Goal: Transaction & Acquisition: Download file/media

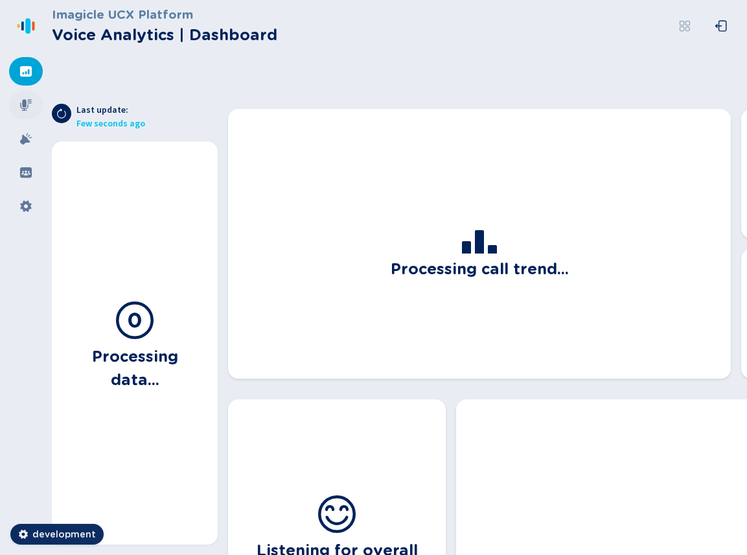
click at [18, 104] on div at bounding box center [26, 105] width 34 height 29
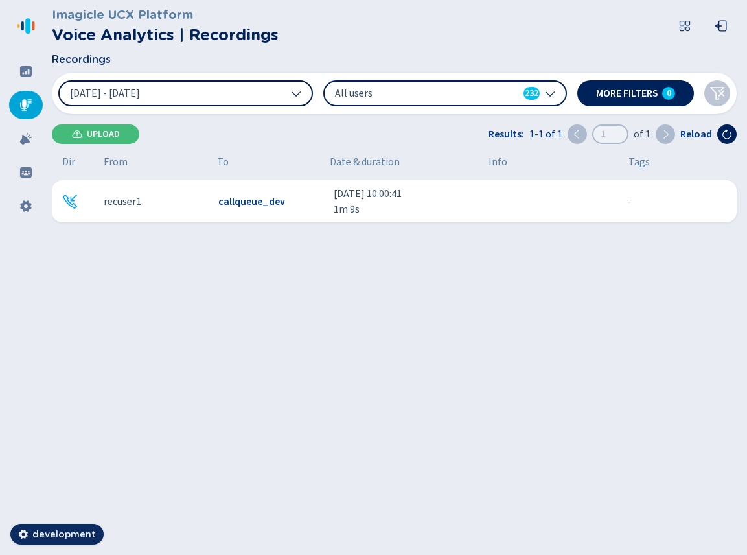
click at [293, 93] on icon at bounding box center [295, 93] width 9 height 5
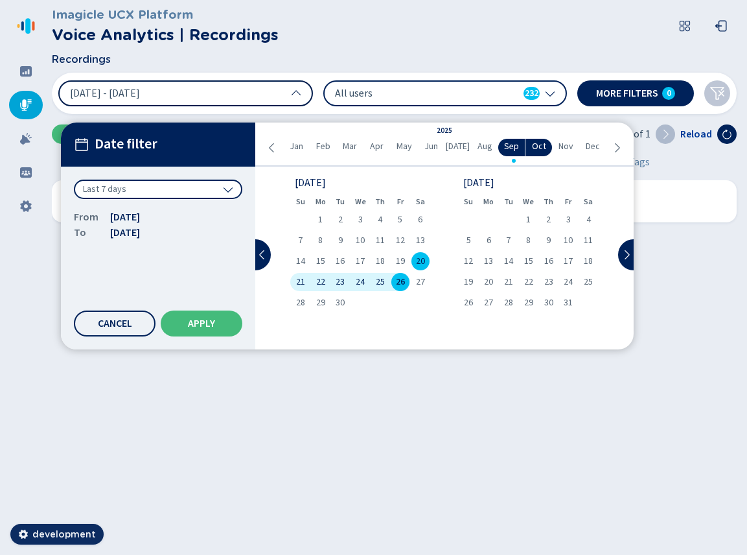
click at [193, 185] on div "Last 7 days" at bounding box center [158, 188] width 168 height 19
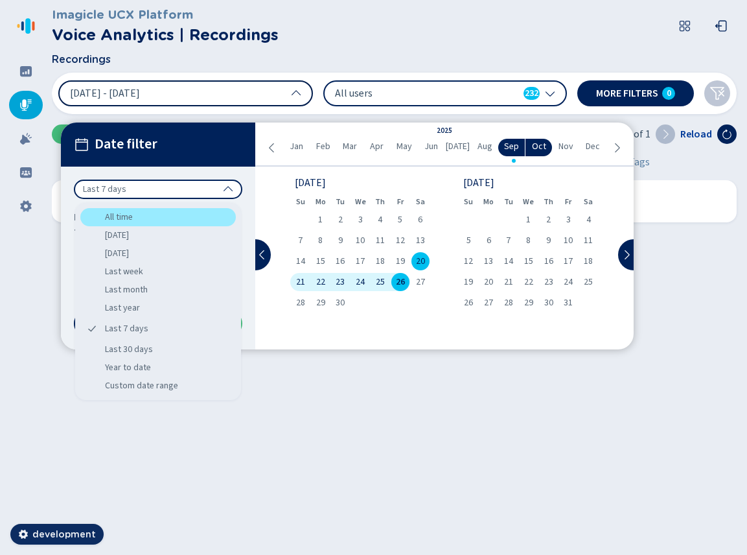
click at [157, 213] on div "All time" at bounding box center [157, 217] width 155 height 18
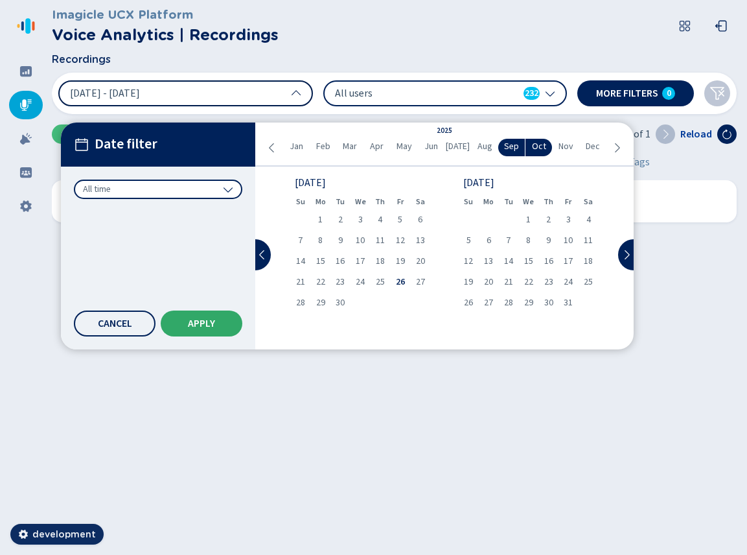
click at [212, 334] on button "Apply" at bounding box center [202, 323] width 82 height 26
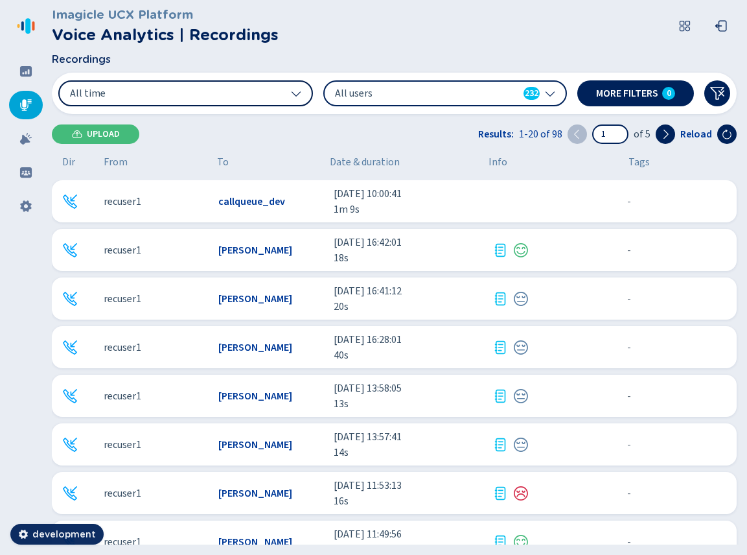
click at [547, 253] on div at bounding box center [551, 250] width 119 height 16
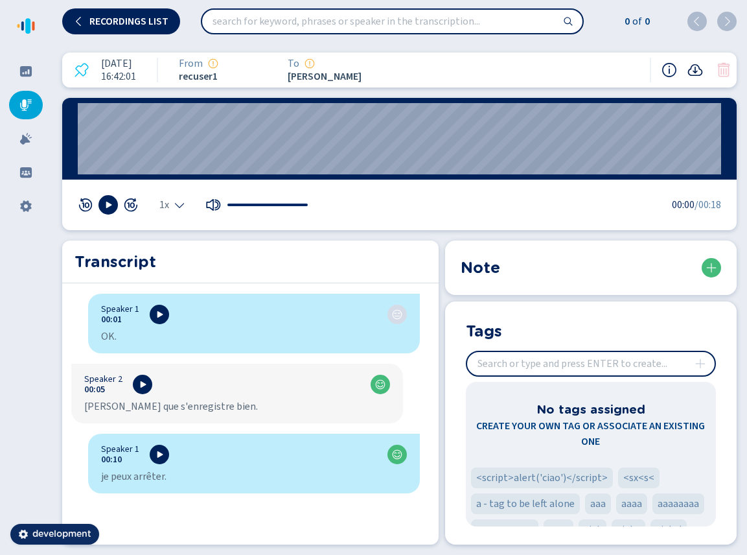
click at [693, 71] on icon at bounding box center [695, 70] width 15 height 12
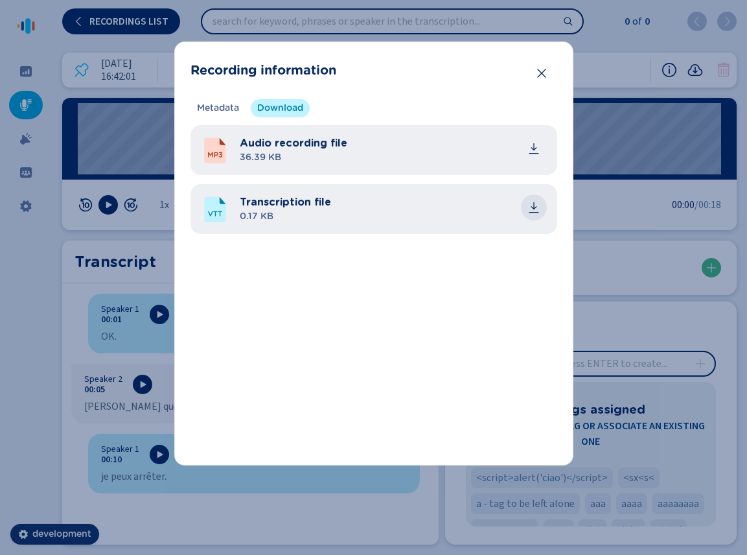
click at [533, 207] on icon "common.download" at bounding box center [534, 205] width 6 height 7
click at [542, 74] on icon "Close" at bounding box center [541, 73] width 8 height 9
